Goal: Book appointment/travel/reservation

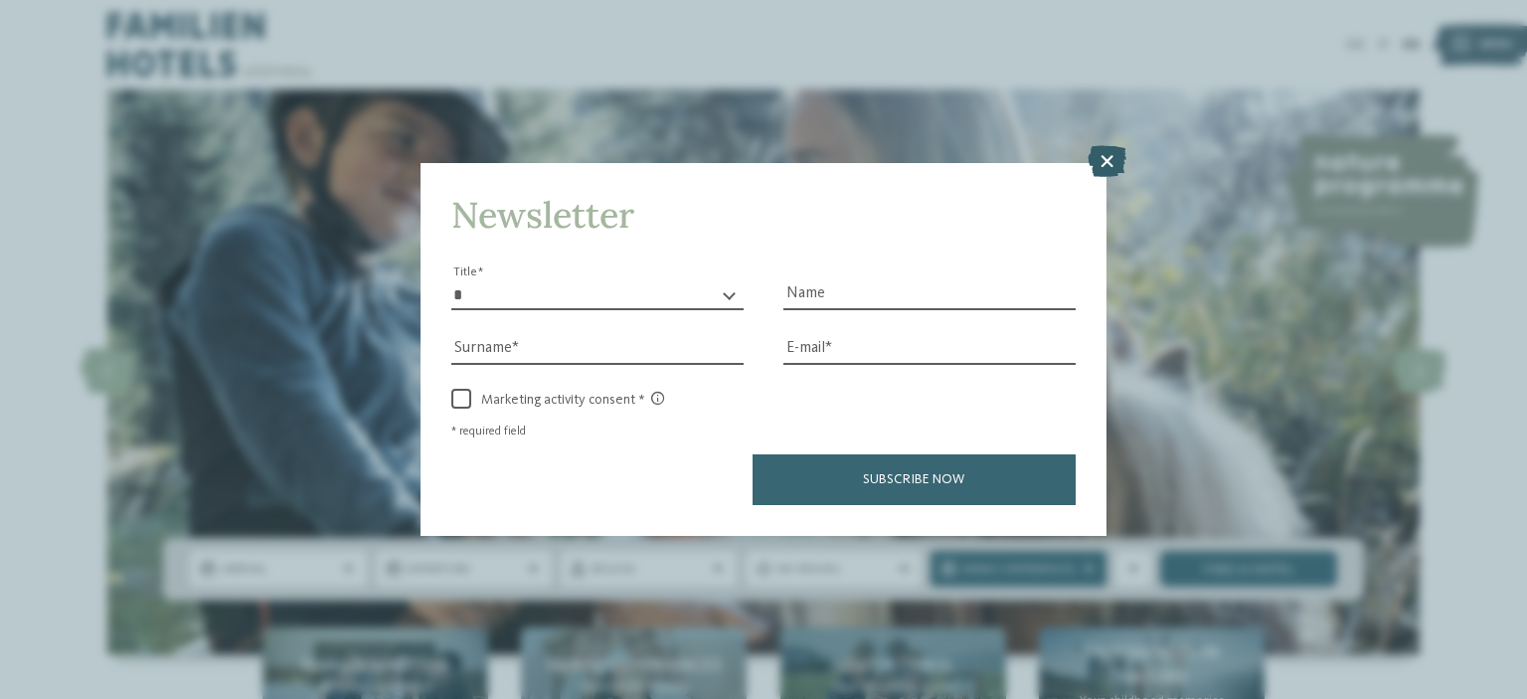
click at [1104, 165] on icon at bounding box center [1106, 161] width 39 height 32
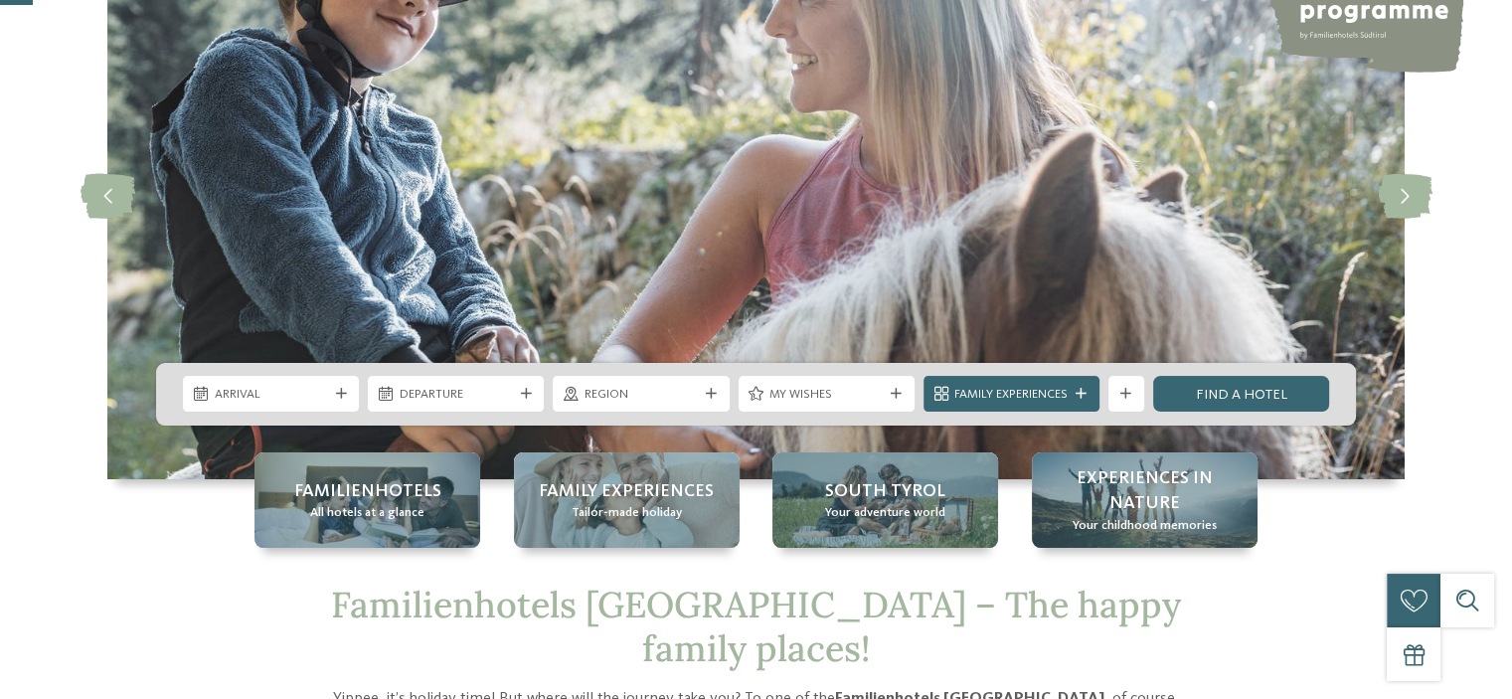
scroll to position [398, 0]
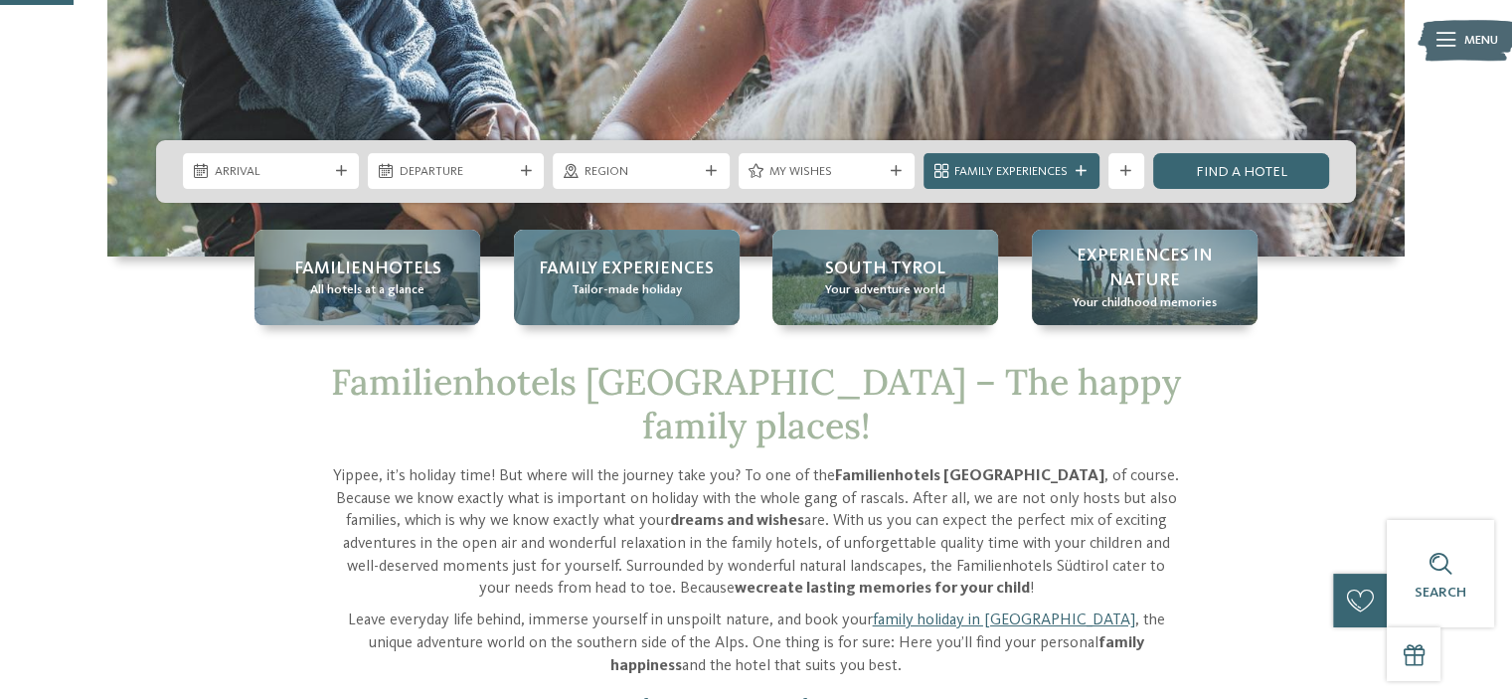
click at [592, 285] on span "Tailor-made holiday" at bounding box center [627, 290] width 110 height 18
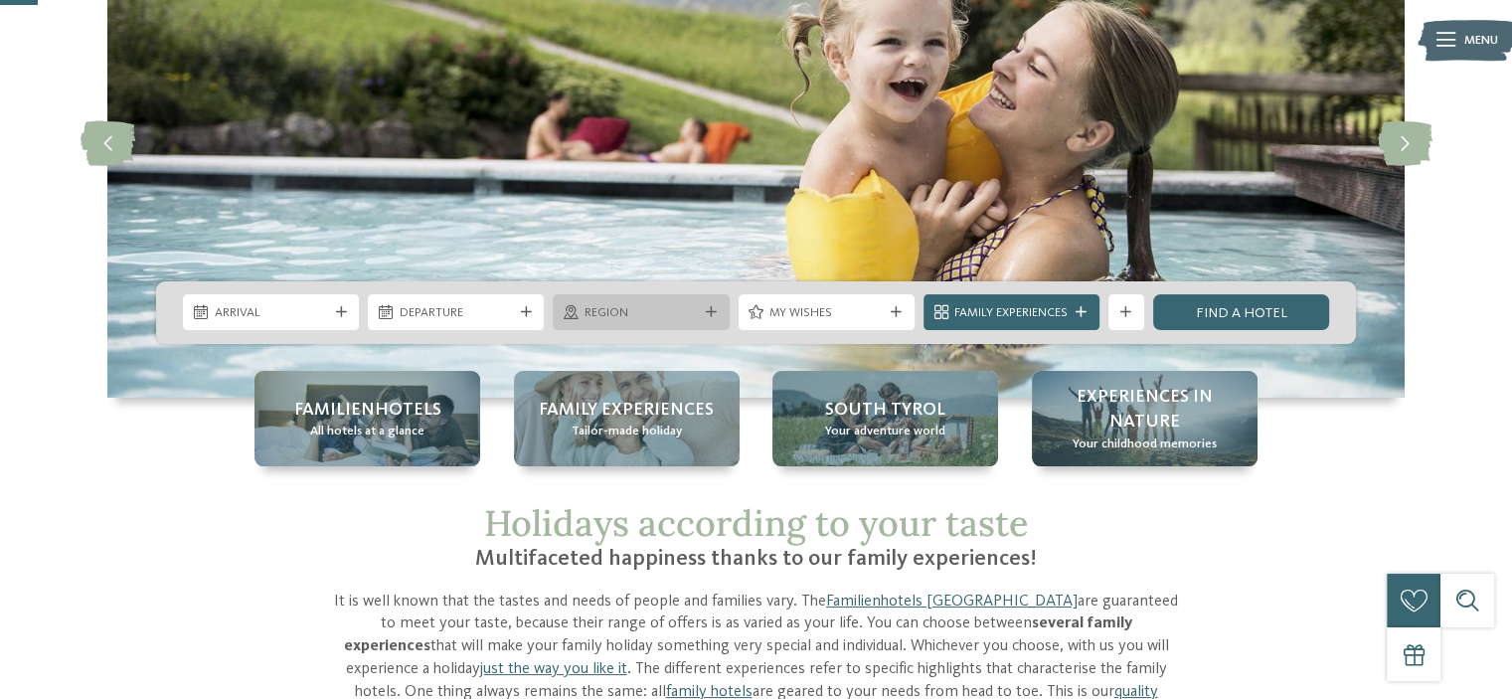
click at [703, 314] on div at bounding box center [711, 312] width 18 height 11
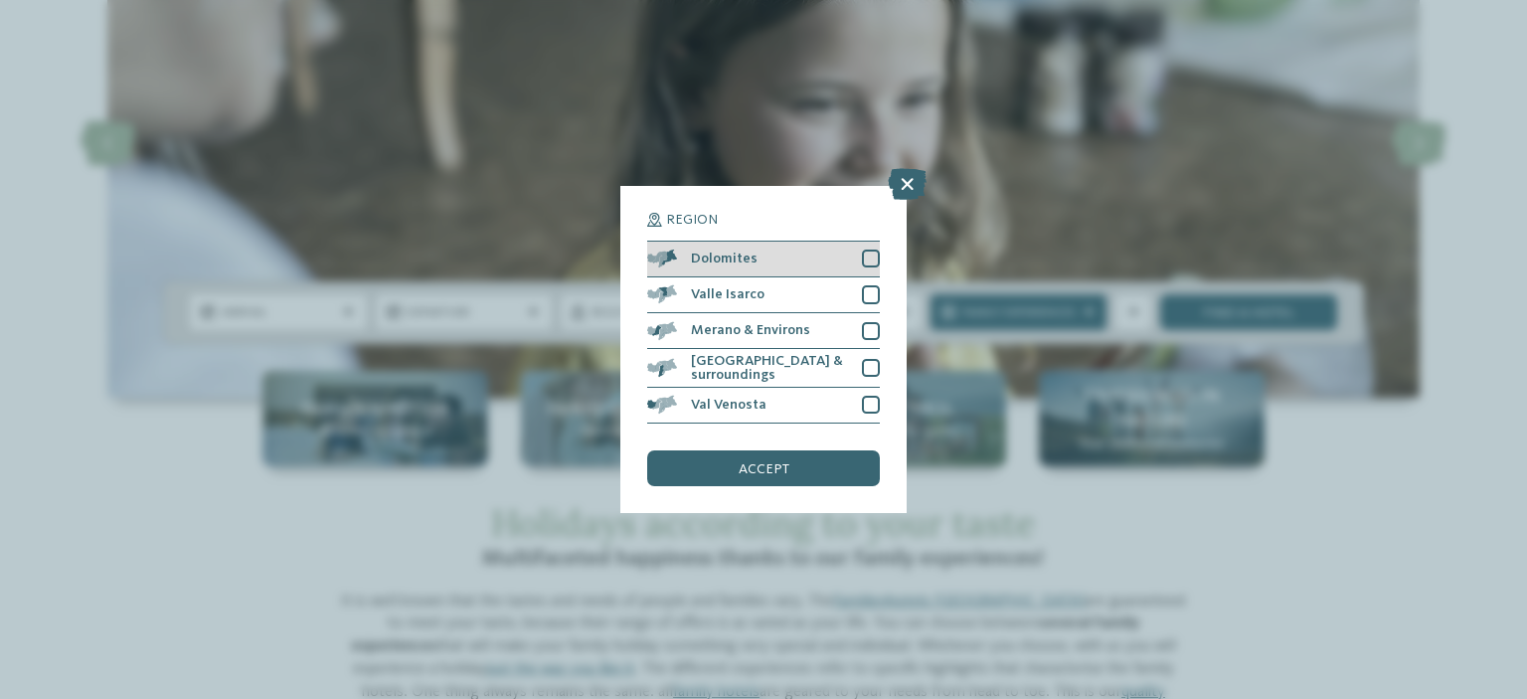
click at [749, 247] on div "Dolomites" at bounding box center [763, 260] width 233 height 36
click at [728, 463] on div "accept" at bounding box center [763, 468] width 233 height 36
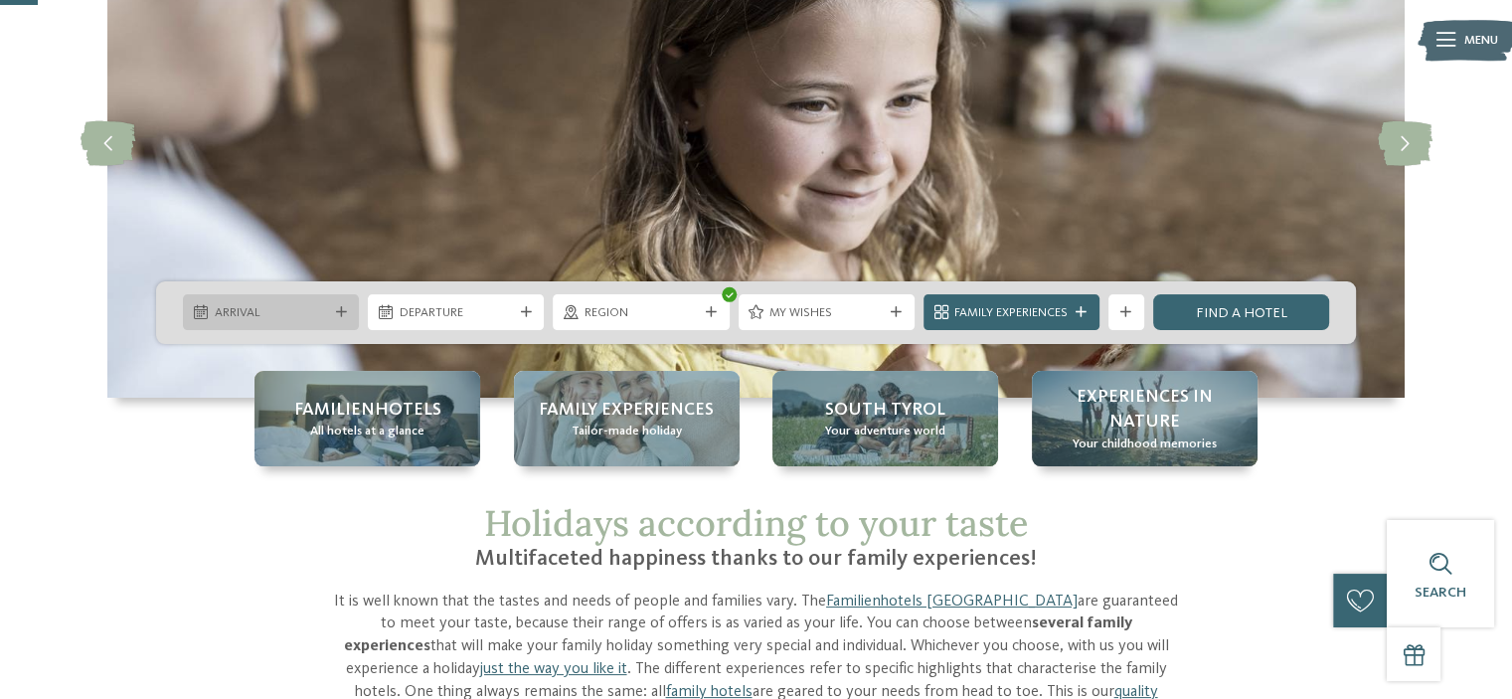
click at [300, 315] on span "Arrival" at bounding box center [271, 313] width 113 height 18
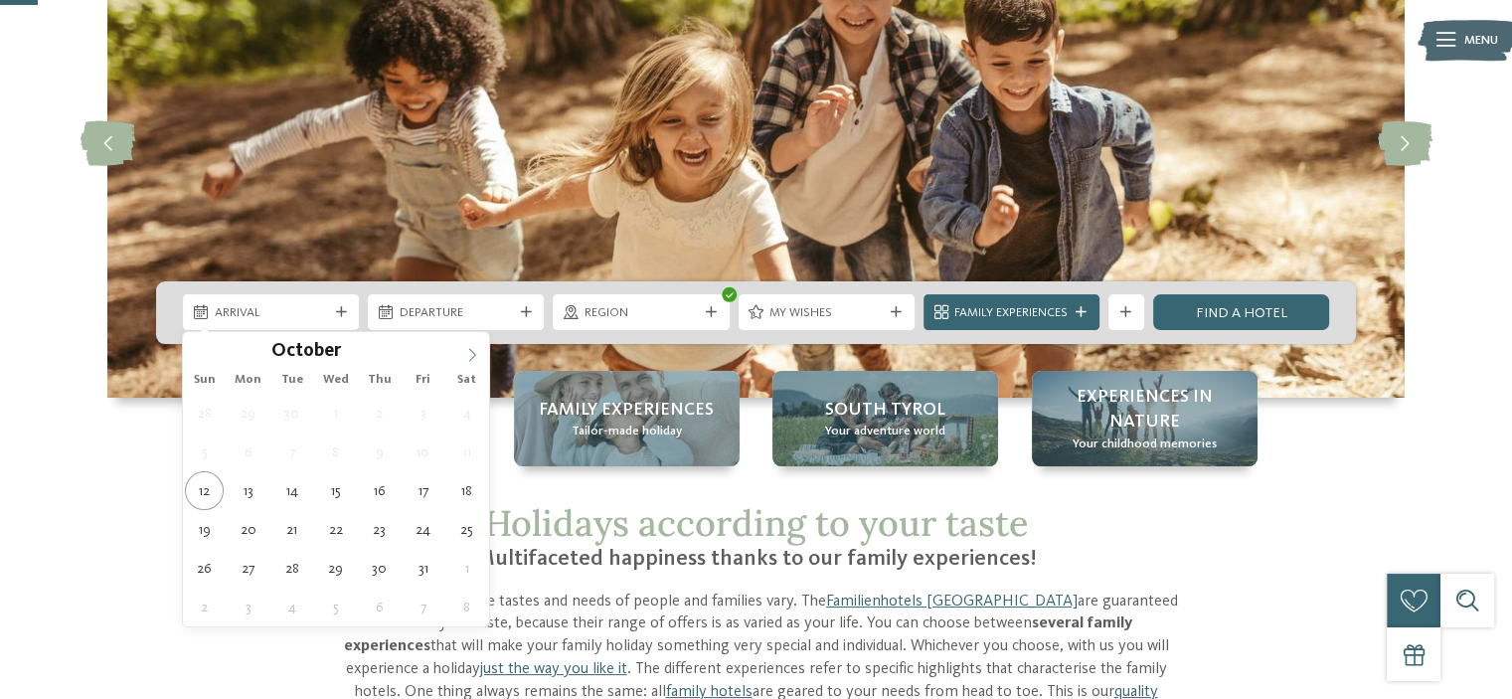
click at [467, 357] on icon at bounding box center [472, 355] width 14 height 14
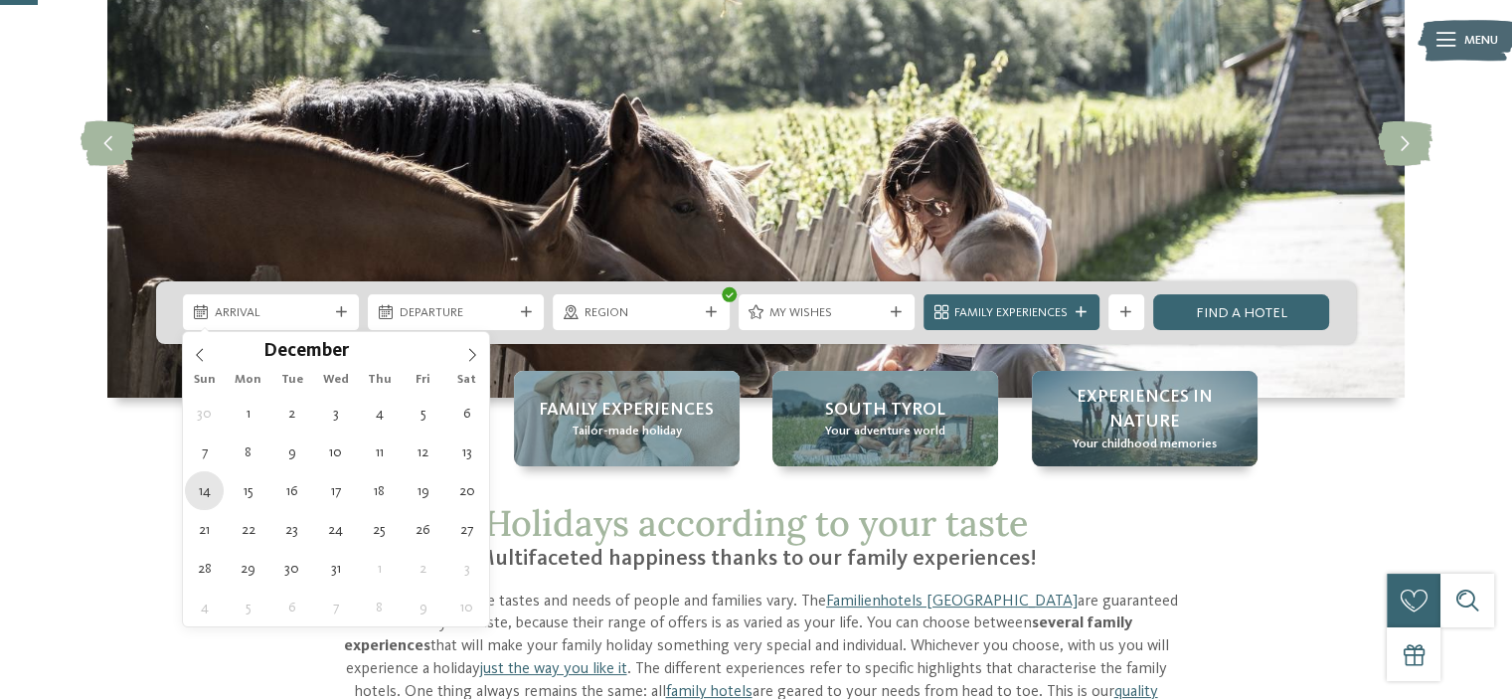
type div "[DATE]"
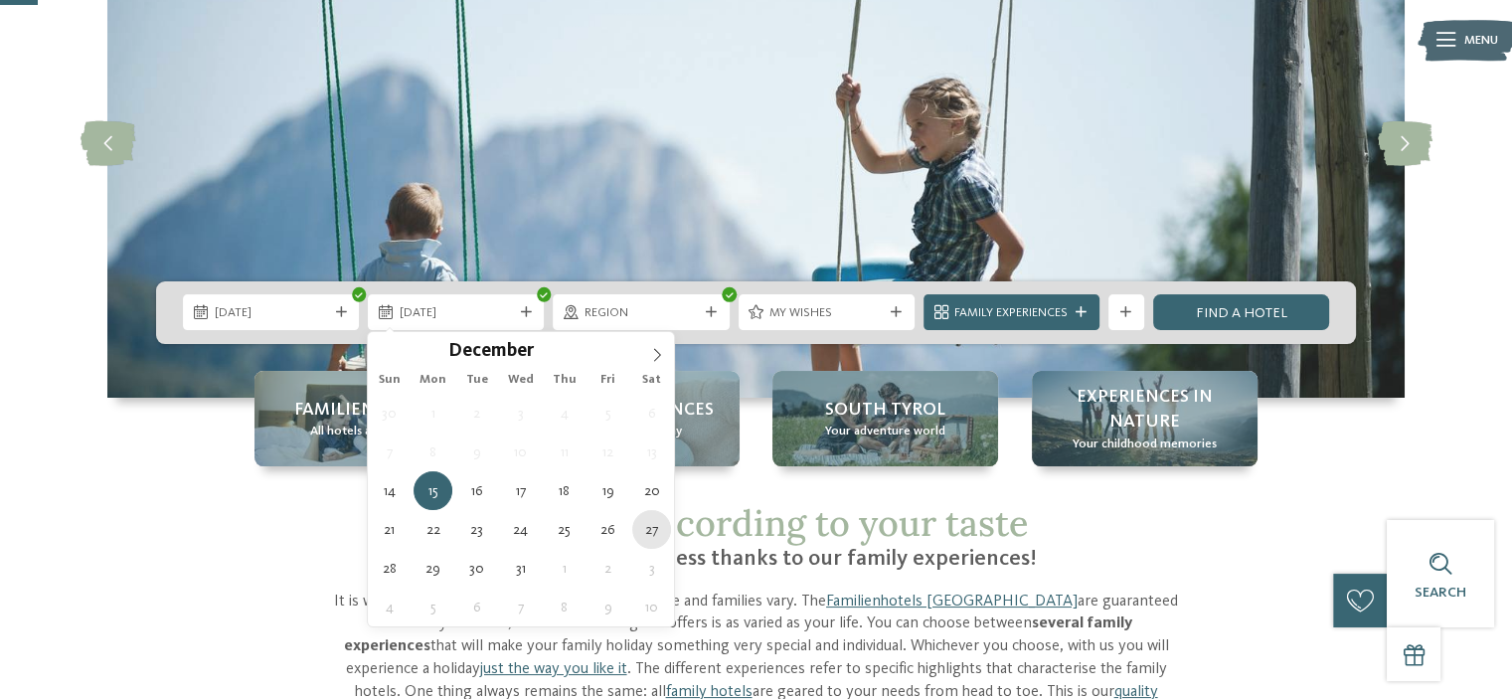
type div "[DATE]"
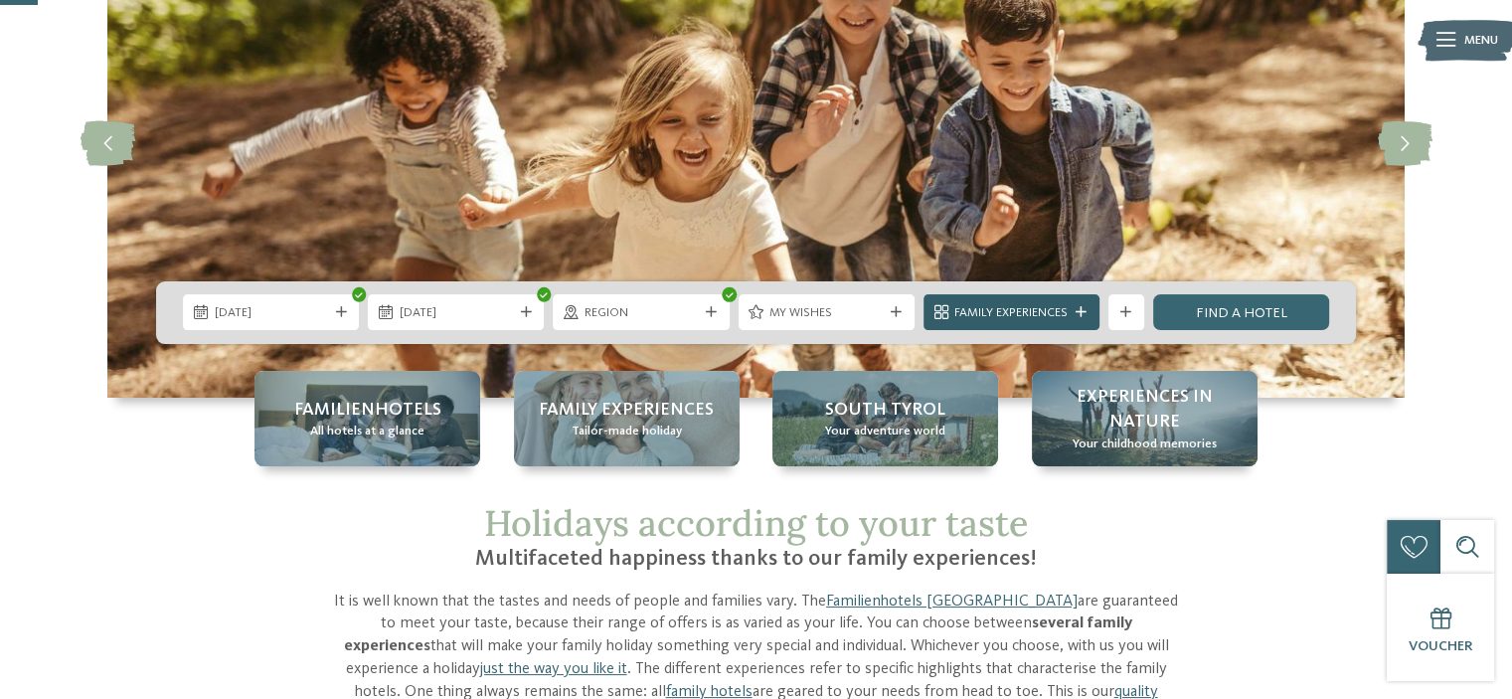
click at [1081, 315] on icon at bounding box center [1080, 312] width 11 height 11
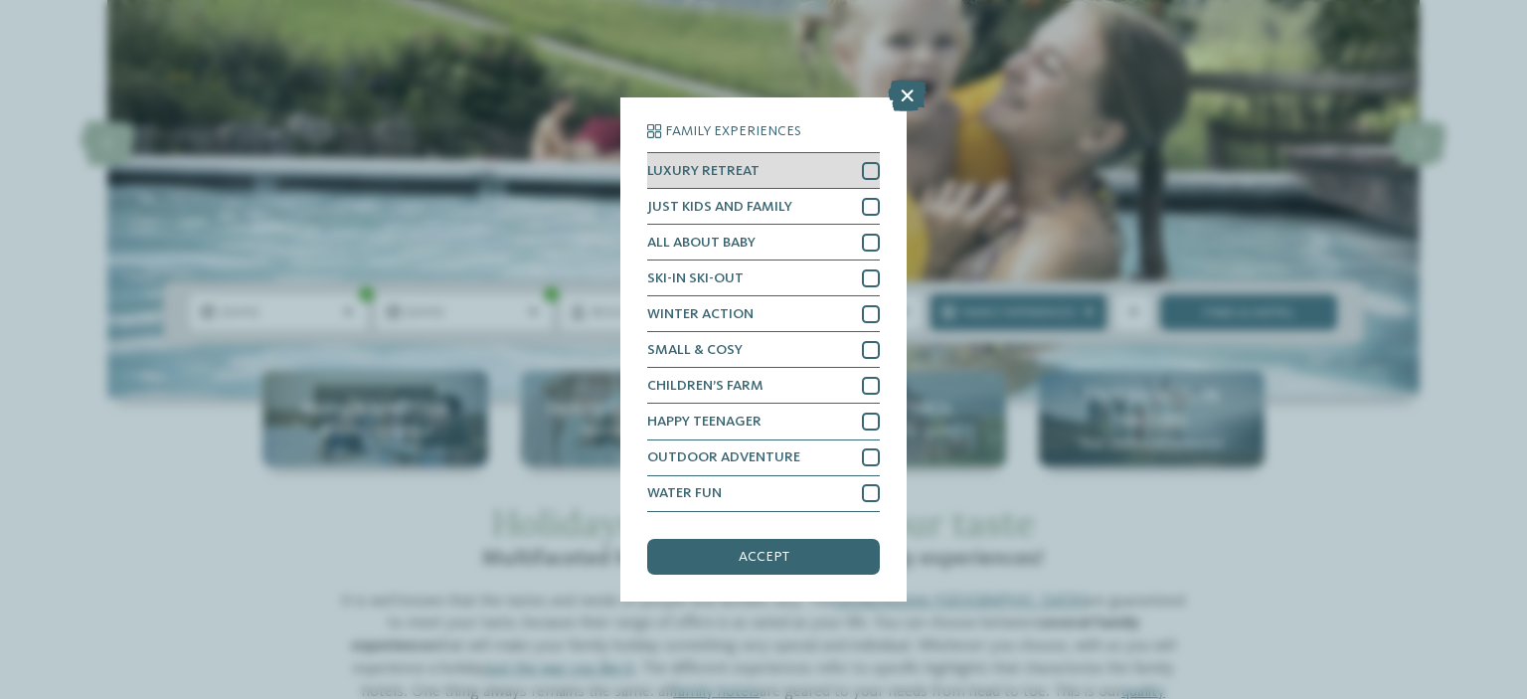
click at [764, 177] on div "LUXURY RETREAT" at bounding box center [763, 171] width 233 height 36
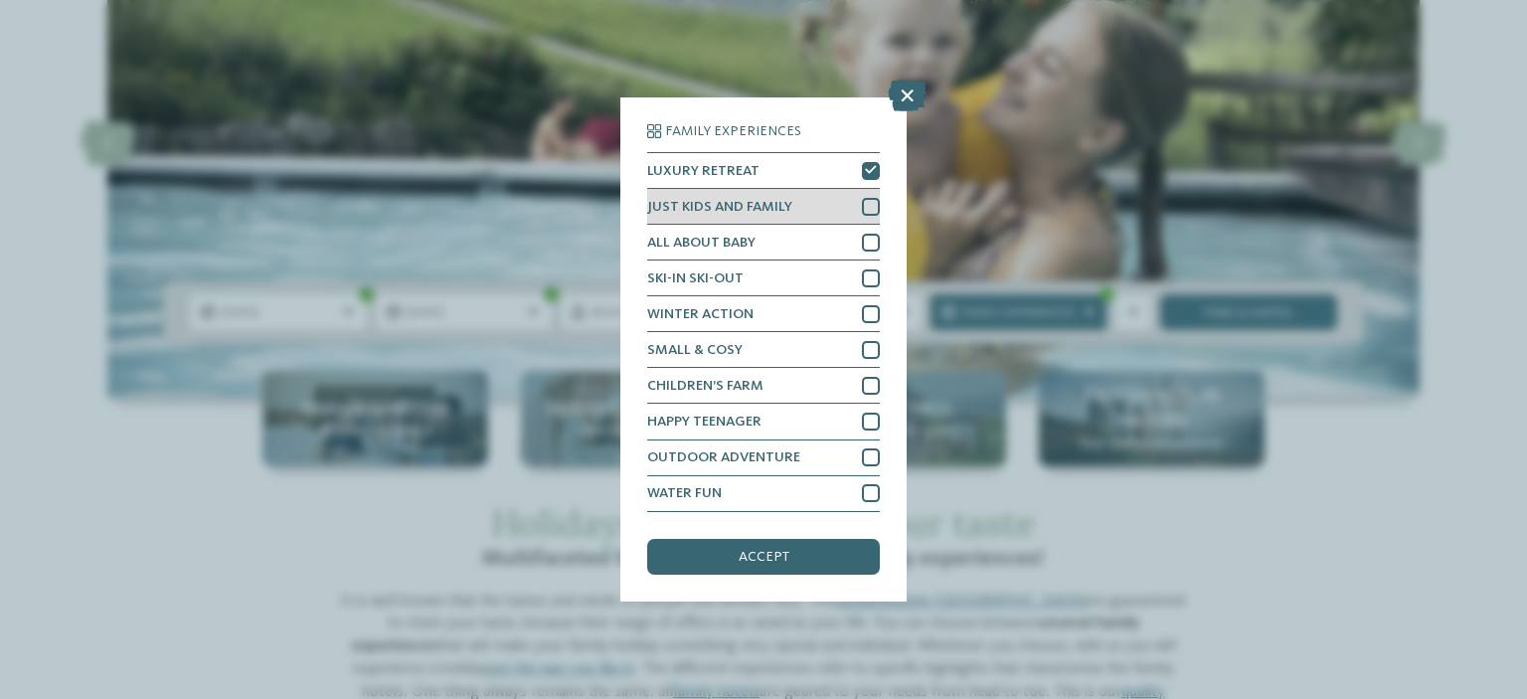
click at [773, 209] on span "JUST KIDS AND FAMILY" at bounding box center [719, 207] width 145 height 14
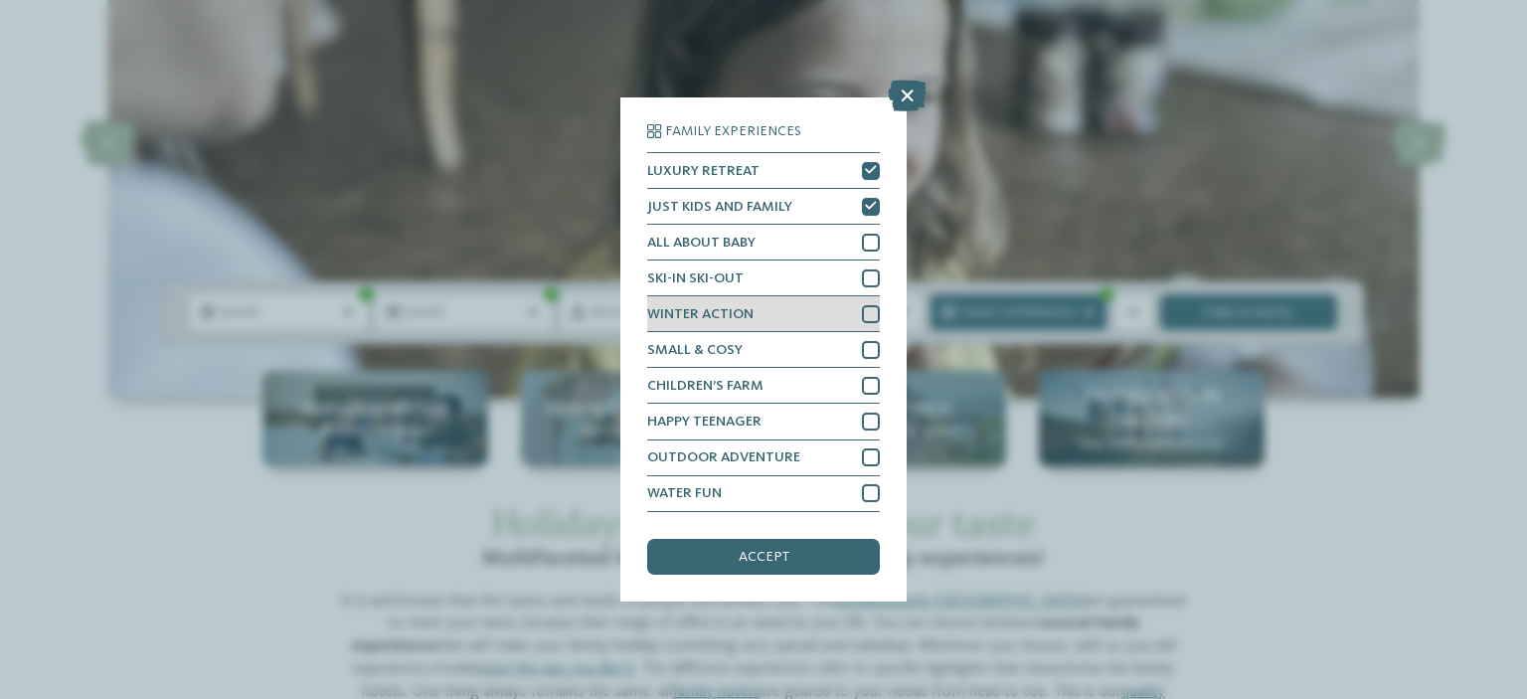
click at [779, 305] on div "WINTER ACTION" at bounding box center [763, 314] width 233 height 36
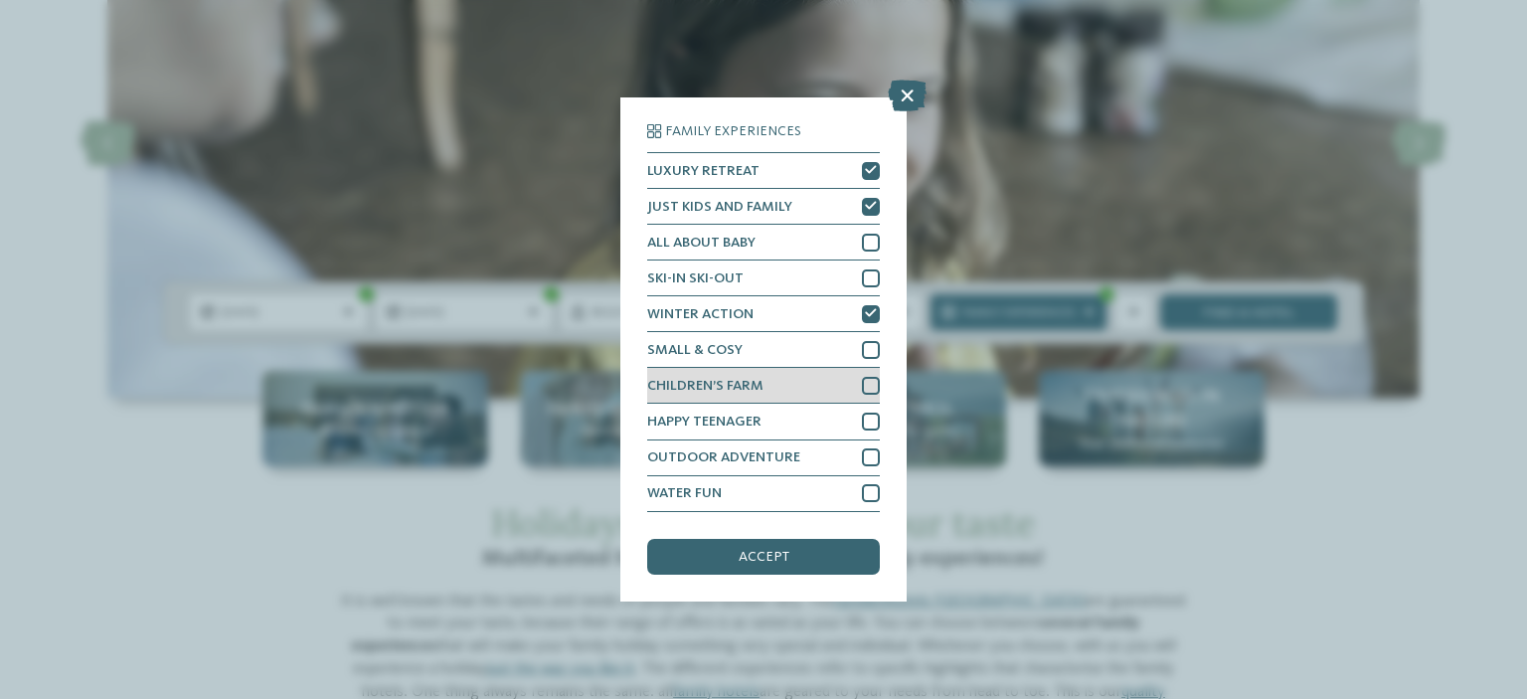
click at [769, 384] on div "CHILDREN’S FARM" at bounding box center [763, 386] width 233 height 36
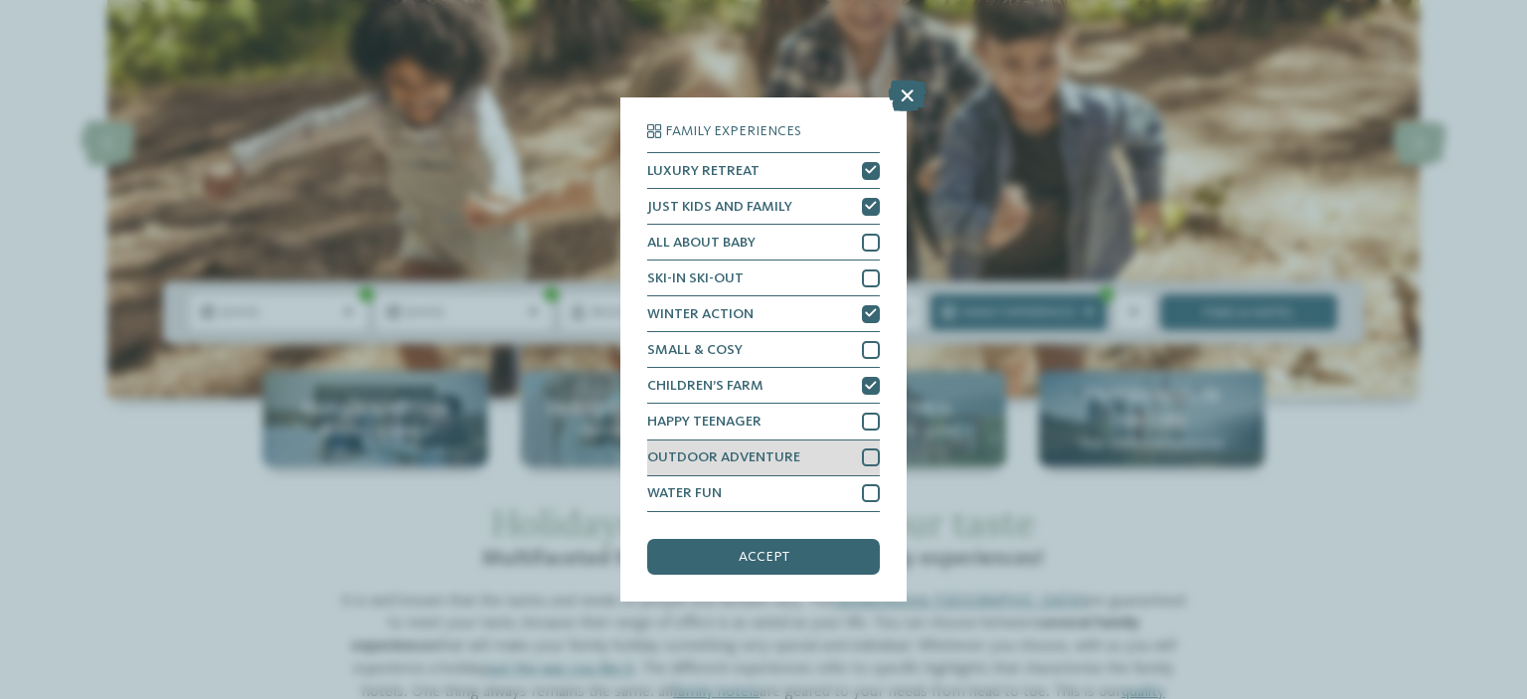
click at [768, 455] on span "OUTDOOR ADVENTURE" at bounding box center [723, 457] width 153 height 14
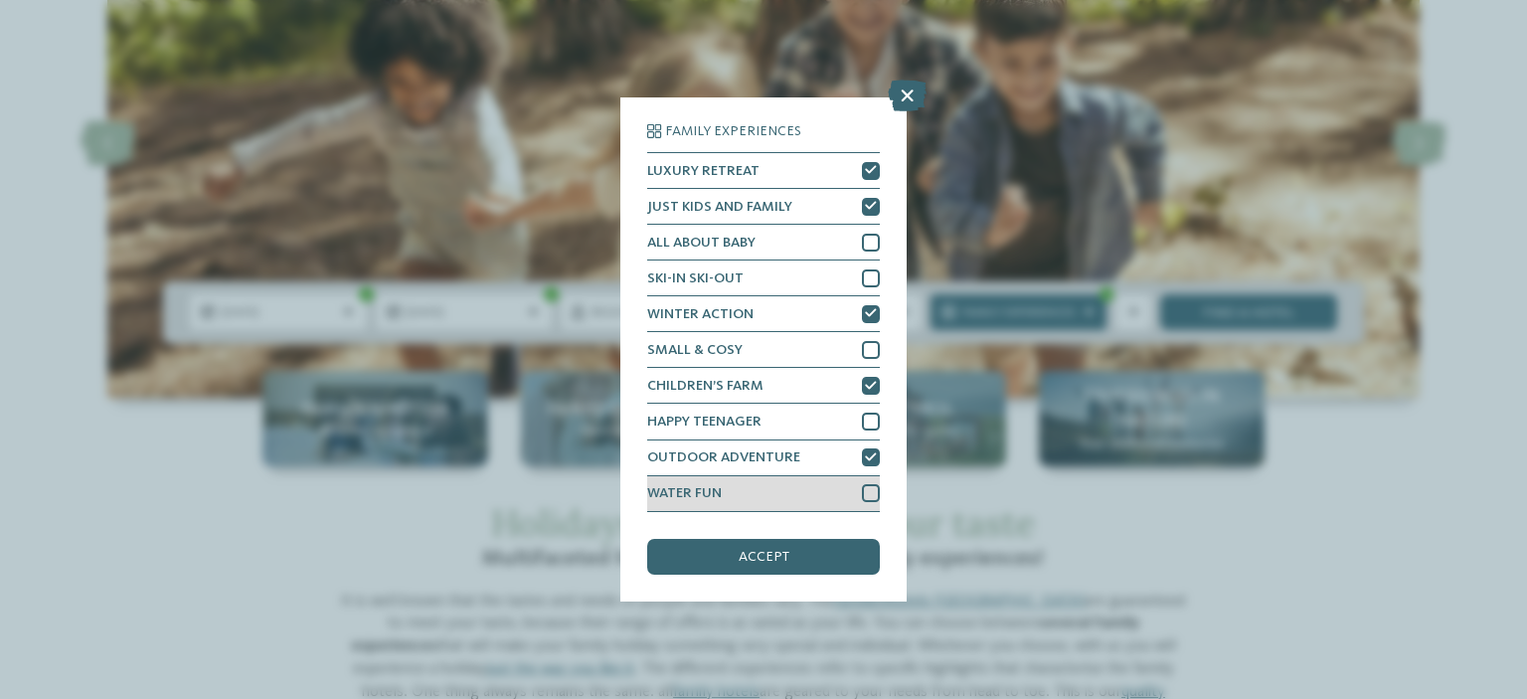
click at [755, 504] on div "WATER FUN" at bounding box center [763, 494] width 233 height 36
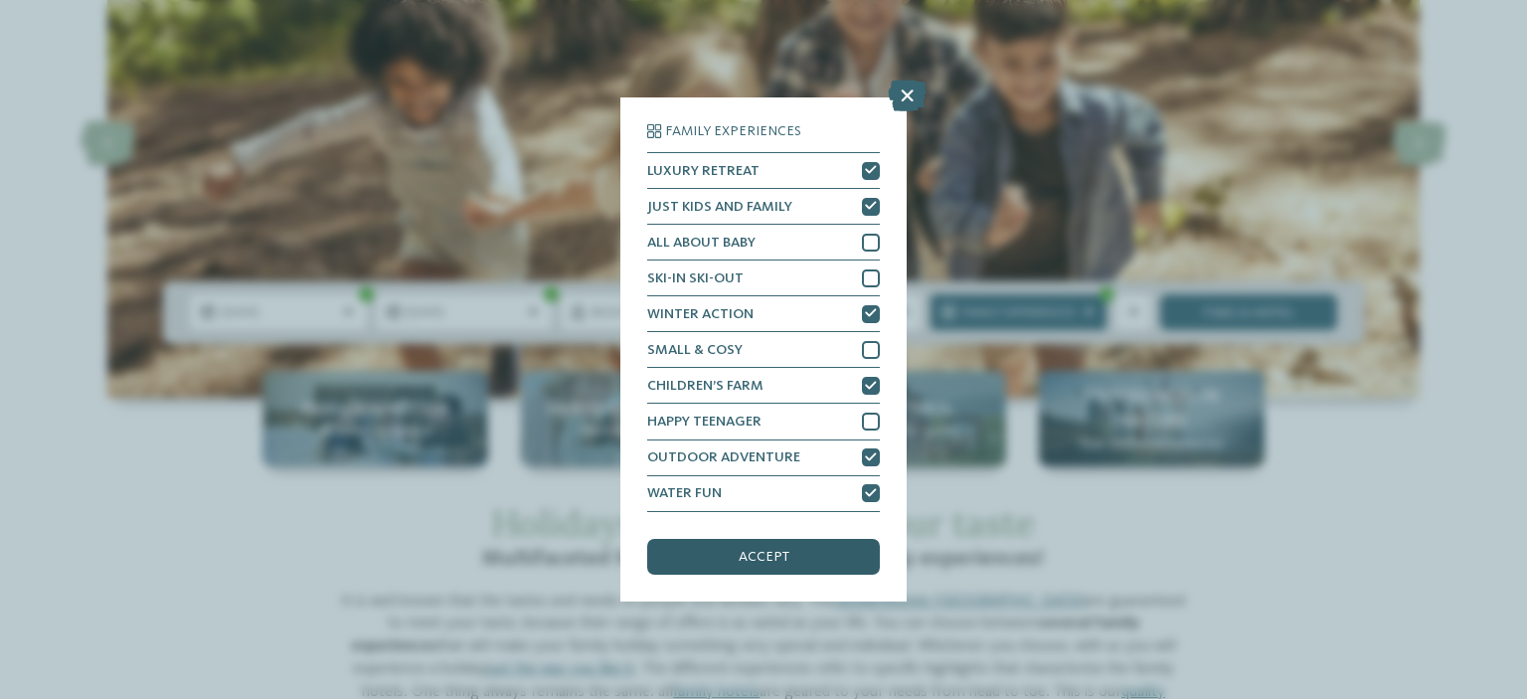
click at [756, 552] on span "accept" at bounding box center [764, 557] width 51 height 14
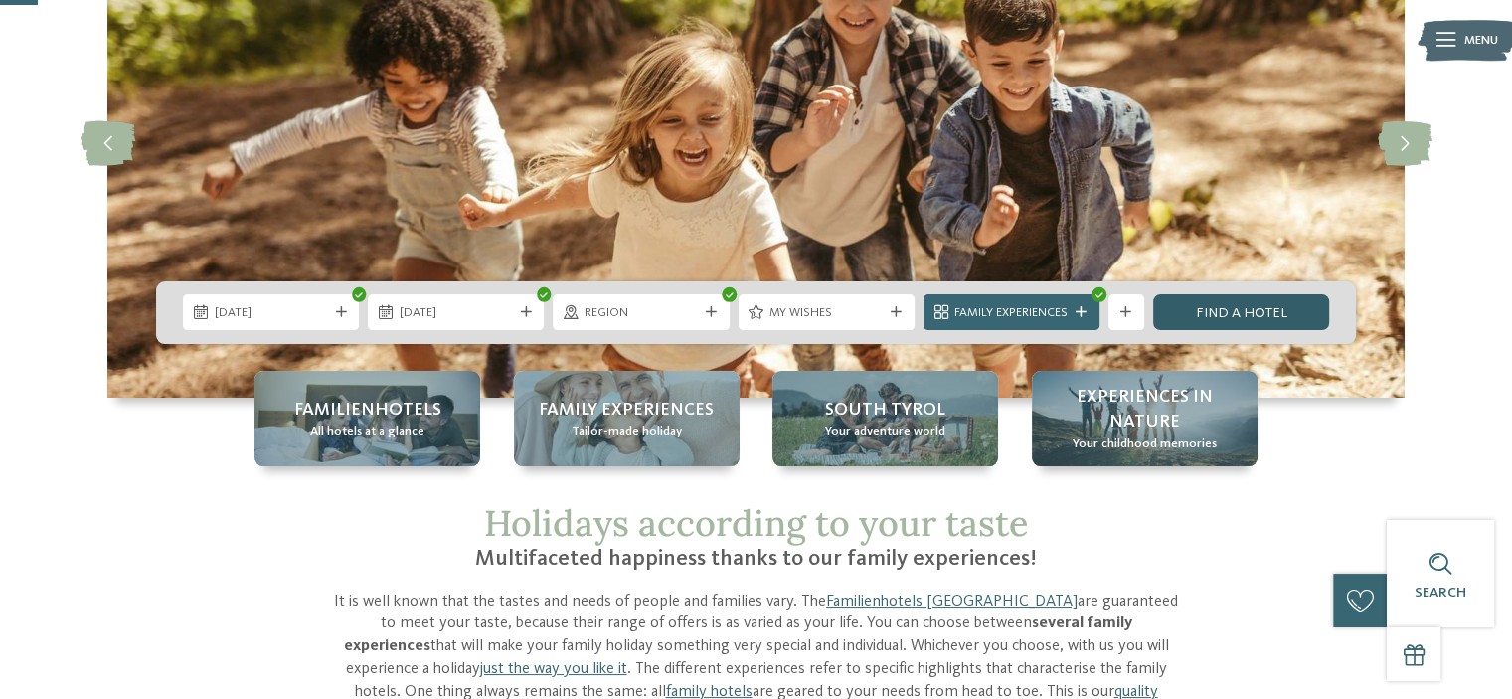
click at [1242, 317] on link "Find a hotel" at bounding box center [1241, 312] width 176 height 36
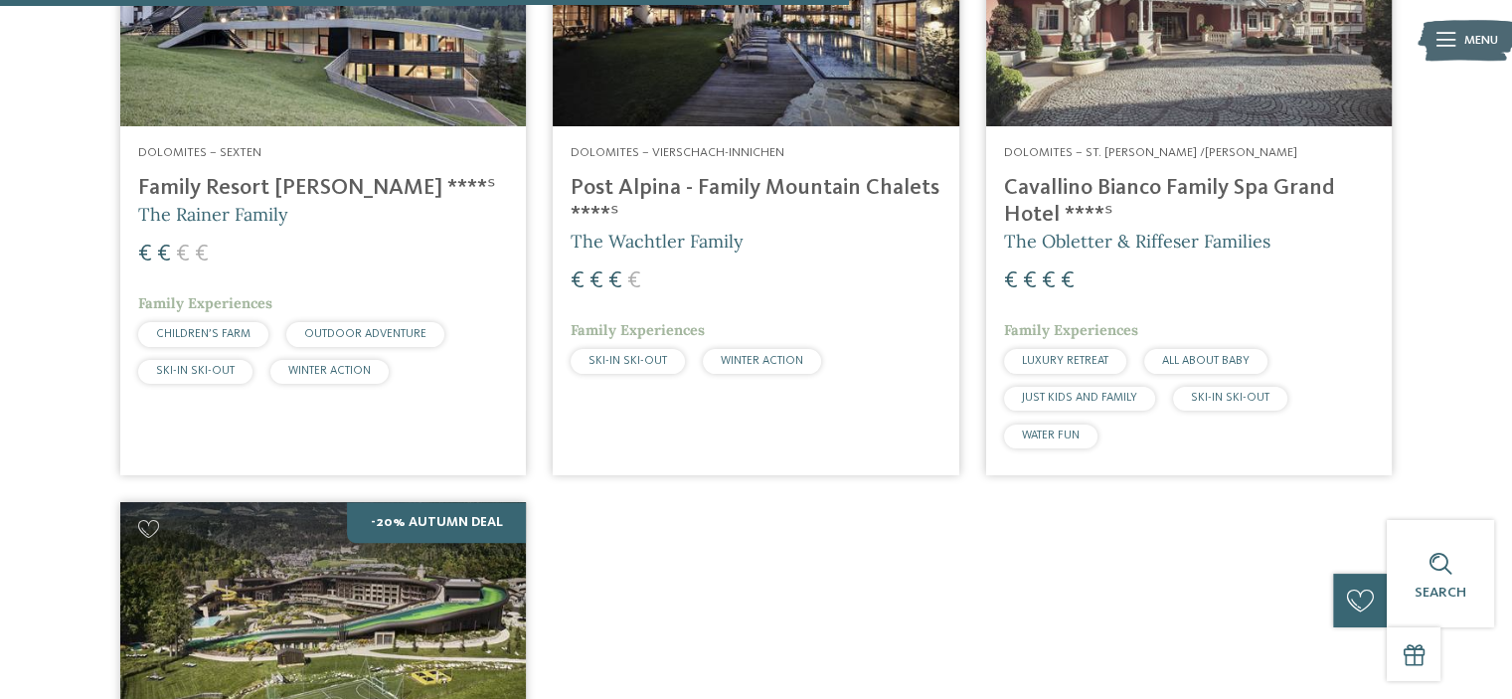
scroll to position [1229, 0]
